Goal: Obtain resource: Download file/media

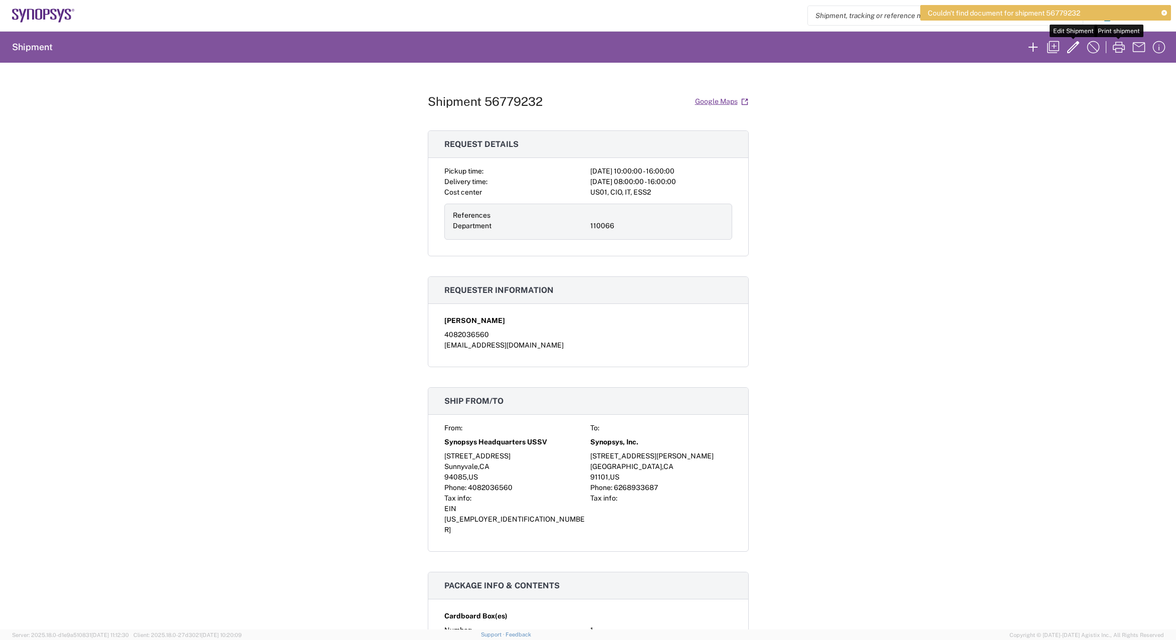
scroll to position [458, 0]
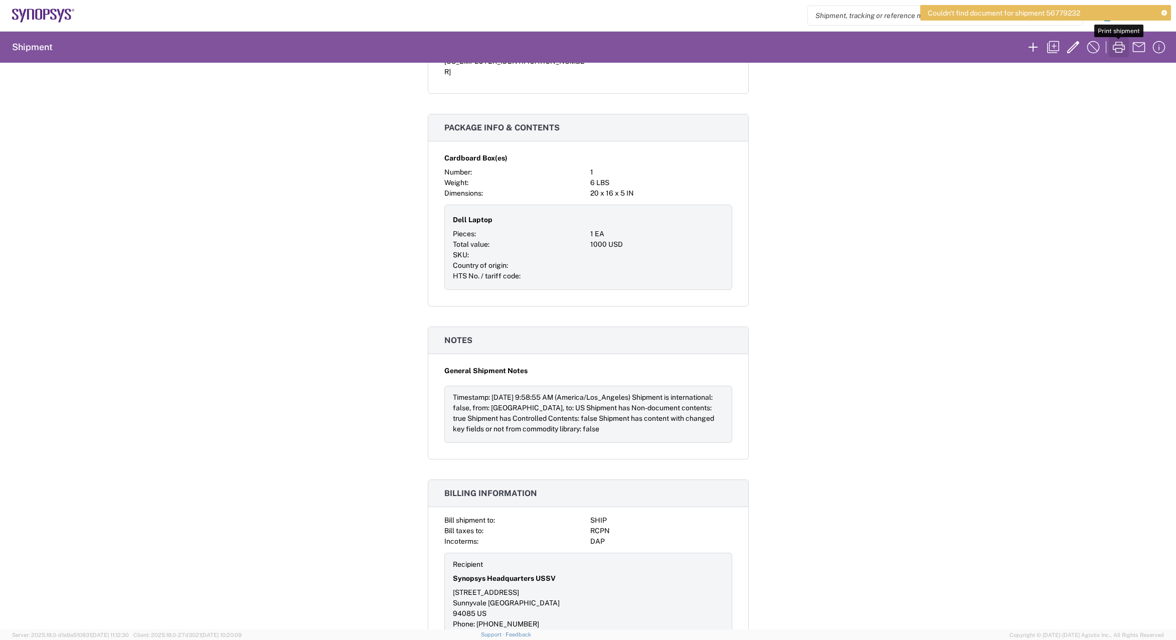
click at [1118, 42] on icon "button" at bounding box center [1119, 47] width 16 height 16
click at [1039, 239] on div "Shipment 56779232 Google Maps Request details Pickup time: [DATE] 10:00:00 - 16…" at bounding box center [588, 346] width 1176 height 567
click at [909, 309] on div "Shipment 56779232 Google Maps Request details Pickup time: [DATE] 10:00:00 - 16…" at bounding box center [588, 346] width 1176 height 567
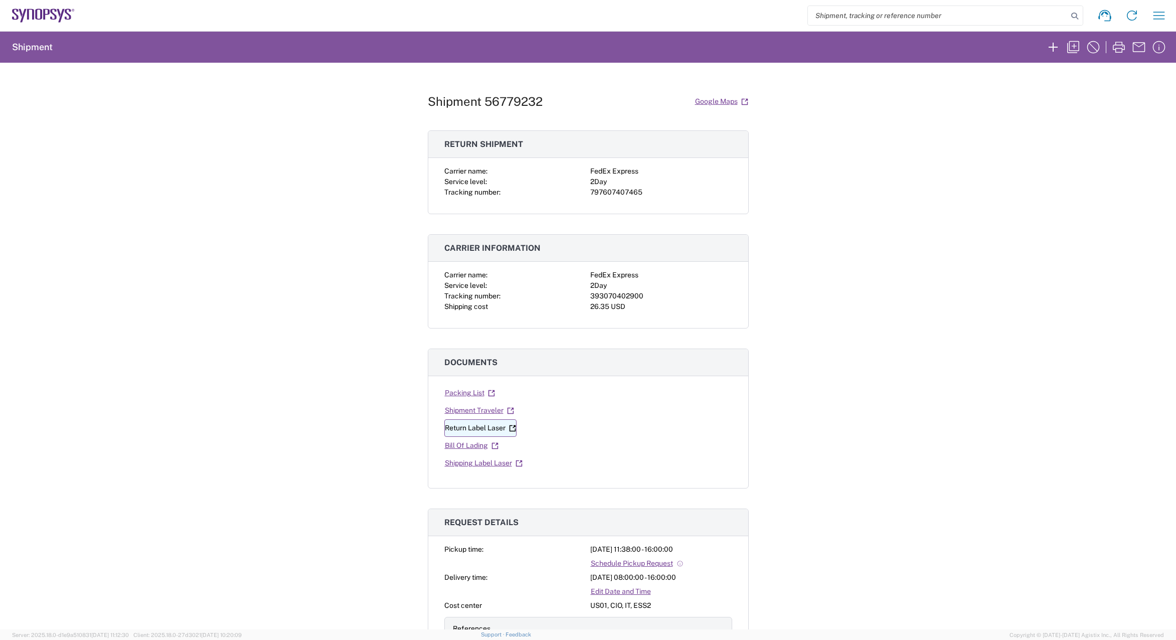
click at [476, 426] on link "Return Label Laser" at bounding box center [481, 428] width 72 height 18
click at [1120, 48] on icon "button" at bounding box center [1119, 47] width 12 height 11
click at [606, 291] on div "393070402900" at bounding box center [662, 296] width 142 height 11
copy div "393070402900"
